Goal: Task Accomplishment & Management: Use online tool/utility

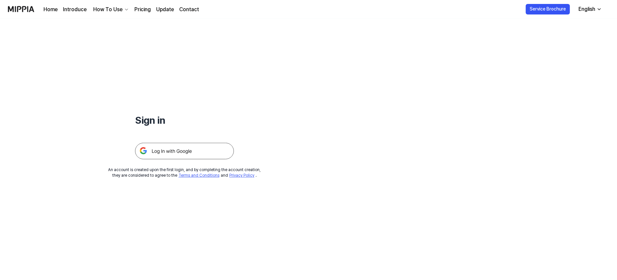
click at [208, 155] on img at bounding box center [184, 151] width 99 height 16
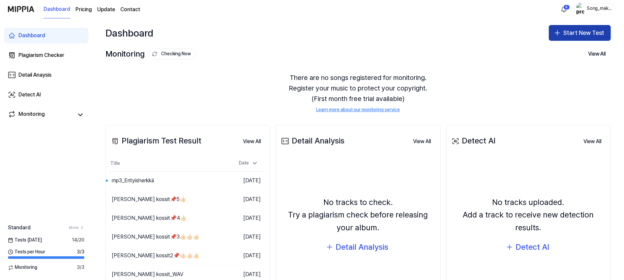
click at [566, 32] on button "Start New Test" at bounding box center [580, 33] width 62 height 16
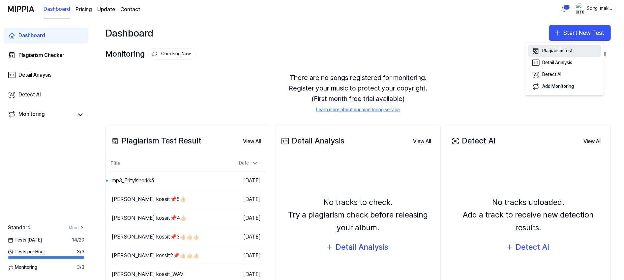
click at [555, 47] on button "Plagiarism test" at bounding box center [564, 51] width 73 height 12
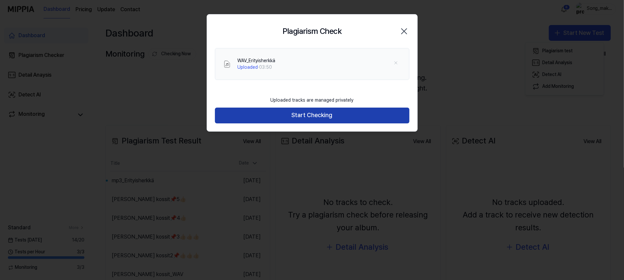
click at [314, 112] on button "Start Checking" at bounding box center [312, 116] width 194 height 16
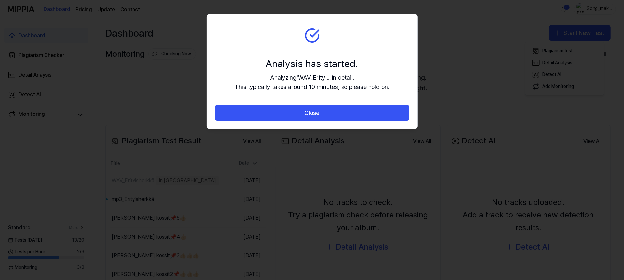
click at [314, 112] on button "Close" at bounding box center [312, 113] width 194 height 16
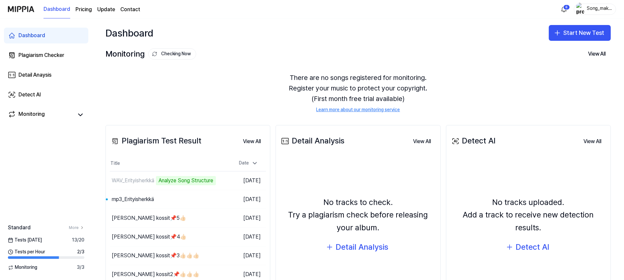
click at [484, 77] on div "There are no songs registered for monitoring. Register your music to protect yo…" at bounding box center [357, 93] width 505 height 57
click at [203, 196] on button "Go to Results" at bounding box center [209, 199] width 35 height 11
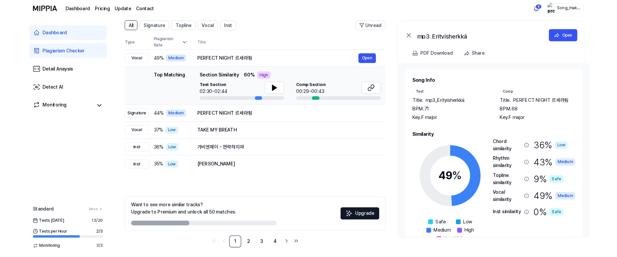
scroll to position [52, 0]
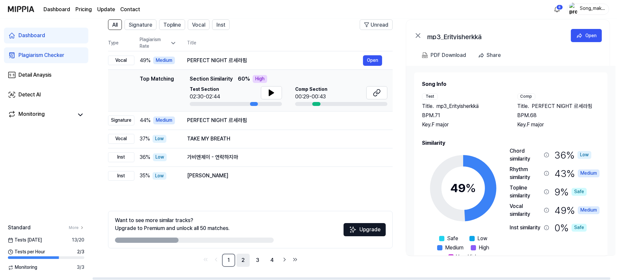
click at [245, 259] on link "2" at bounding box center [243, 260] width 13 height 13
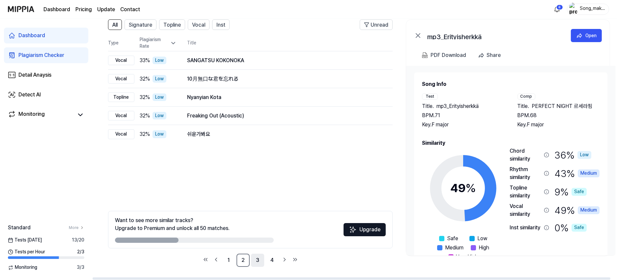
click at [259, 259] on link "3" at bounding box center [257, 260] width 13 height 13
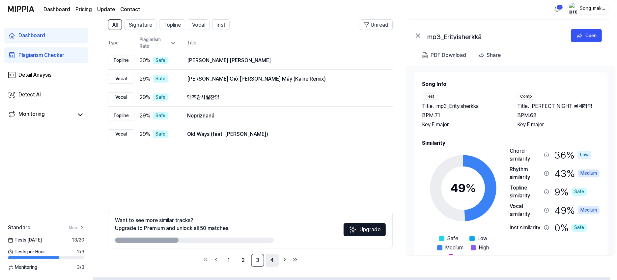
click at [272, 259] on link "4" at bounding box center [272, 260] width 13 height 13
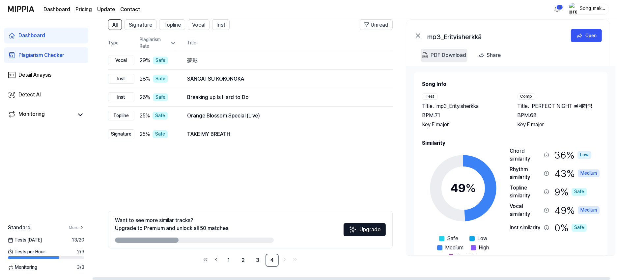
click at [451, 54] on div "PDF Download" at bounding box center [449, 55] width 36 height 9
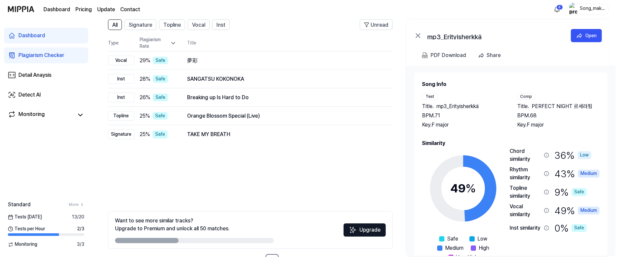
click at [574, 86] on h2 "Song Info" at bounding box center [511, 84] width 178 height 8
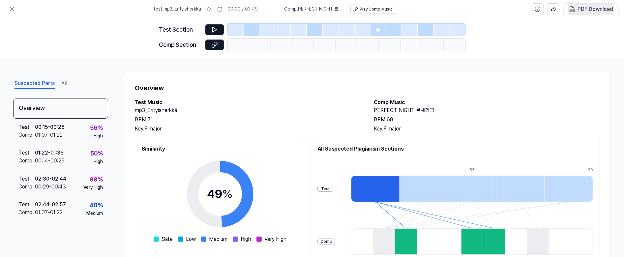
click at [598, 7] on div "PDF Download" at bounding box center [595, 9] width 36 height 9
click at [572, 32] on div "Test Section Comp Section" at bounding box center [312, 38] width 624 height 40
click at [554, 7] on img "button" at bounding box center [553, 9] width 6 height 6
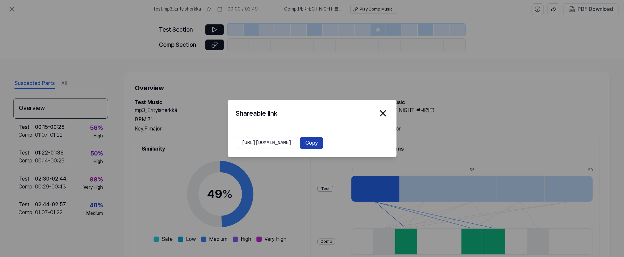
click at [323, 139] on button "Copy" at bounding box center [311, 143] width 23 height 12
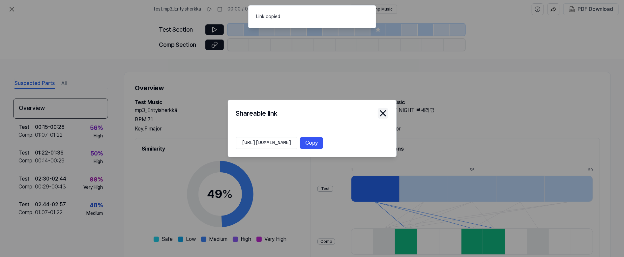
click at [382, 113] on icon "close modal" at bounding box center [382, 113] width 5 height 5
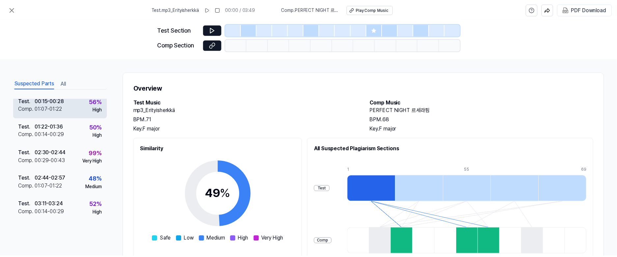
scroll to position [18, 0]
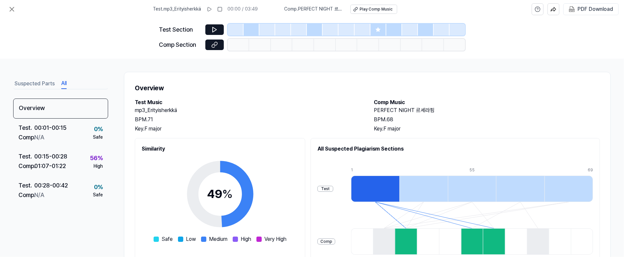
click at [63, 83] on button "All" at bounding box center [63, 83] width 5 height 11
click at [9, 7] on icon at bounding box center [12, 9] width 8 height 8
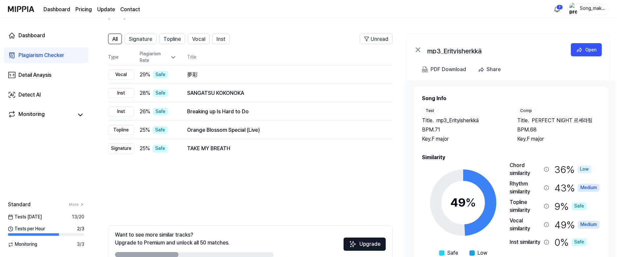
scroll to position [16, 0]
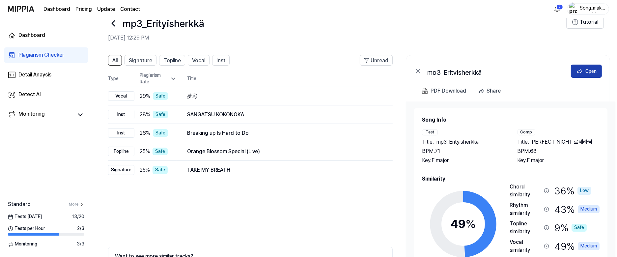
click at [589, 69] on div "Open" at bounding box center [590, 71] width 11 height 7
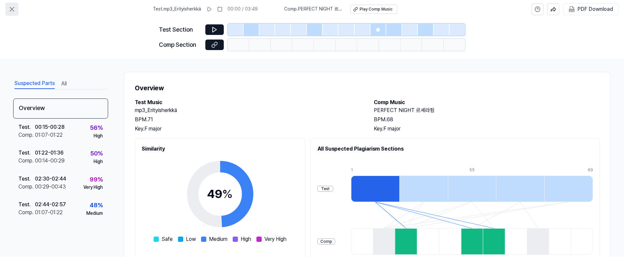
click at [8, 11] on button at bounding box center [11, 9] width 13 height 13
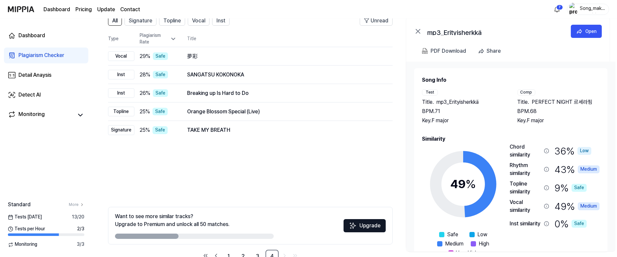
scroll to position [56, 0]
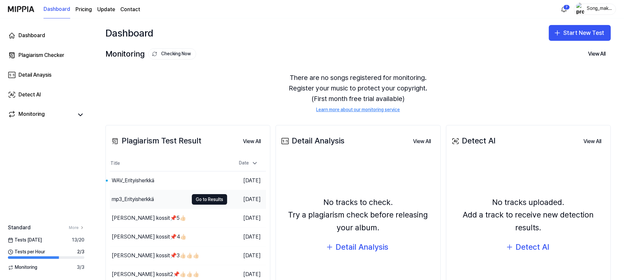
click at [145, 196] on div "mp3_Erityisherkkä" at bounding box center [149, 199] width 79 height 18
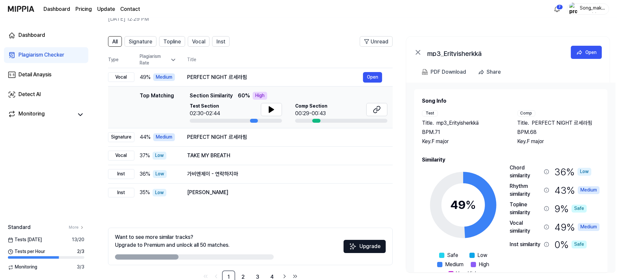
scroll to position [52, 0]
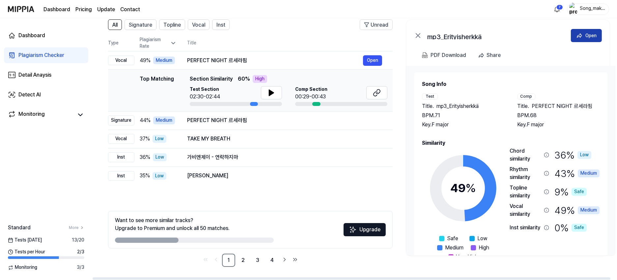
click at [596, 35] on div "Open" at bounding box center [590, 35] width 11 height 7
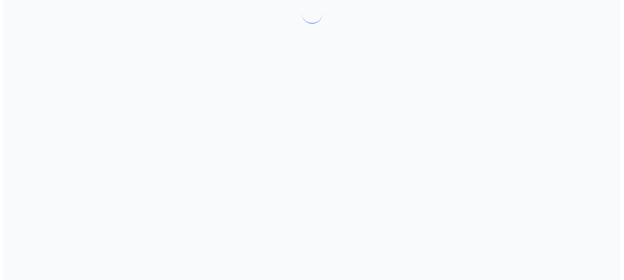
scroll to position [0, 0]
